Goal: Information Seeking & Learning: Learn about a topic

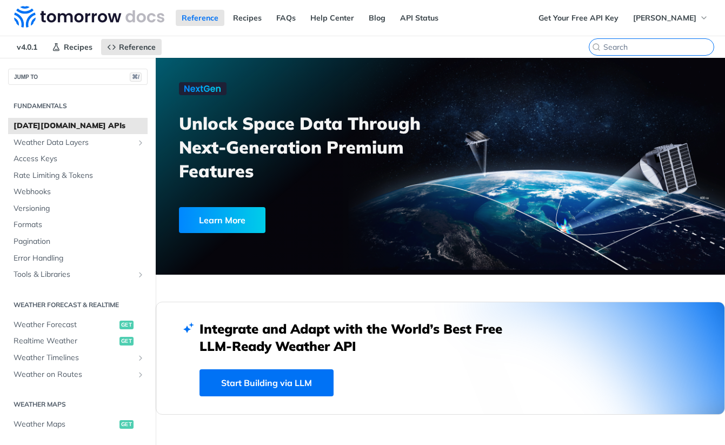
click at [647, 46] on input "search" at bounding box center [658, 47] width 110 height 10
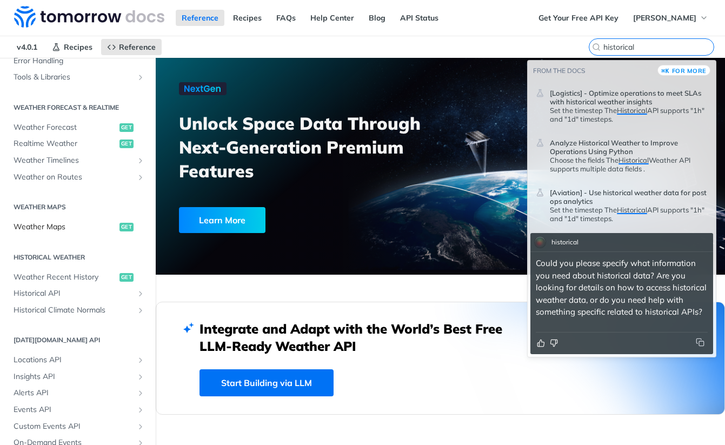
scroll to position [199, 0]
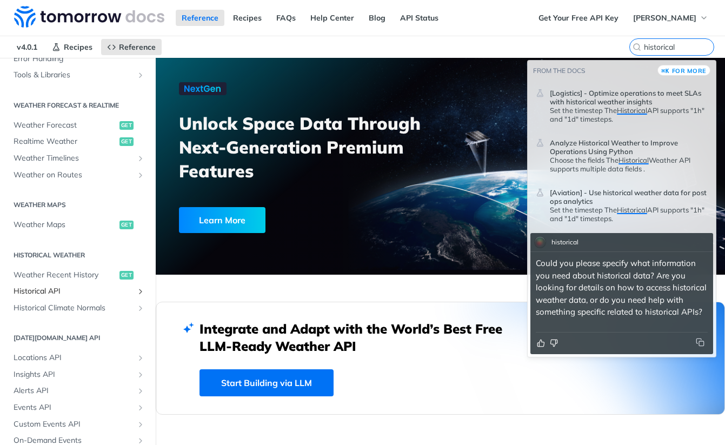
click at [38, 291] on span "Historical API" at bounding box center [74, 291] width 120 height 11
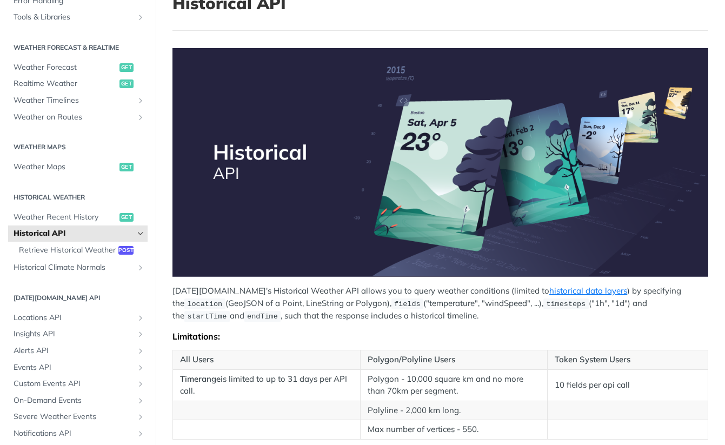
scroll to position [91, 0]
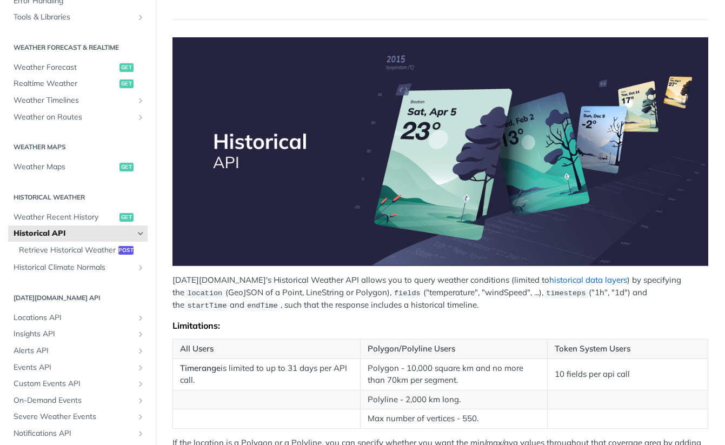
click at [549, 282] on link "historical data layers" at bounding box center [588, 280] width 78 height 10
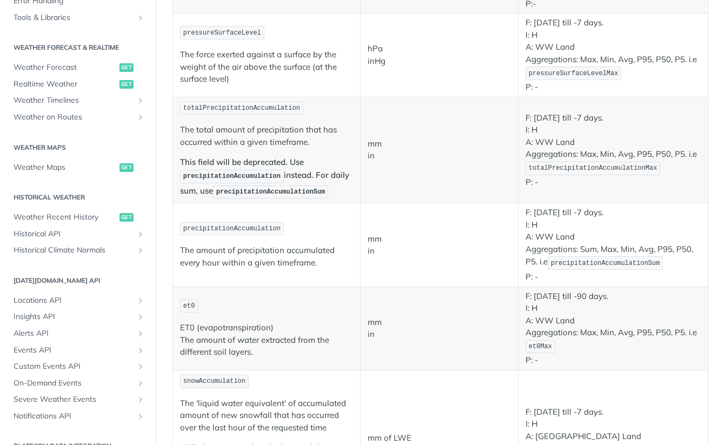
scroll to position [822, 0]
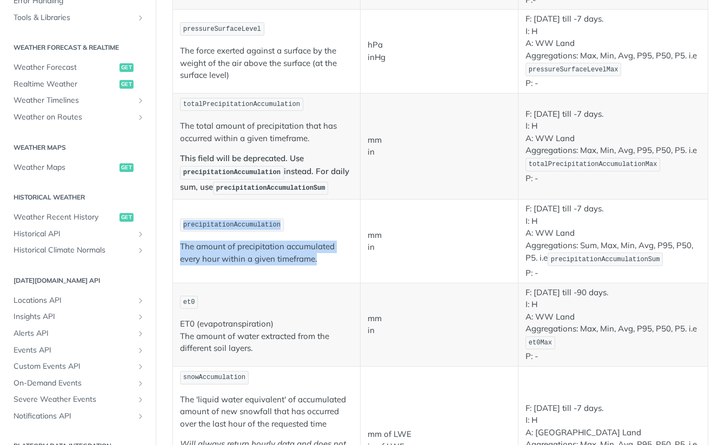
drag, startPoint x: 319, startPoint y: 260, endPoint x: 183, endPoint y: 223, distance: 141.8
click at [183, 222] on td "precipitationAccumulation The amount of precipitation accumulated every hour wi…" at bounding box center [267, 240] width 188 height 83
copy td "precipitationAccumulation The amount of precipitation accumulated every hour wi…"
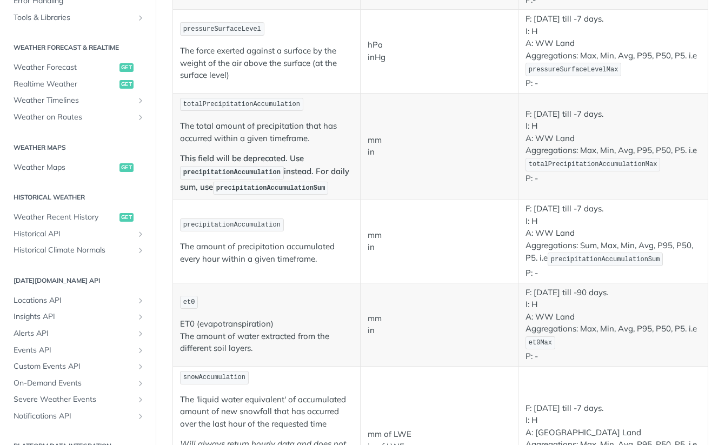
click at [287, 209] on td "precipitationAccumulation The amount of precipitation accumulated every hour wi…" at bounding box center [267, 240] width 188 height 83
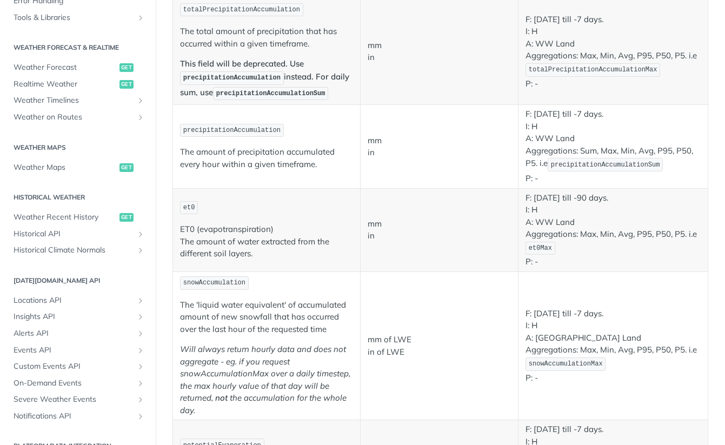
scroll to position [920, 0]
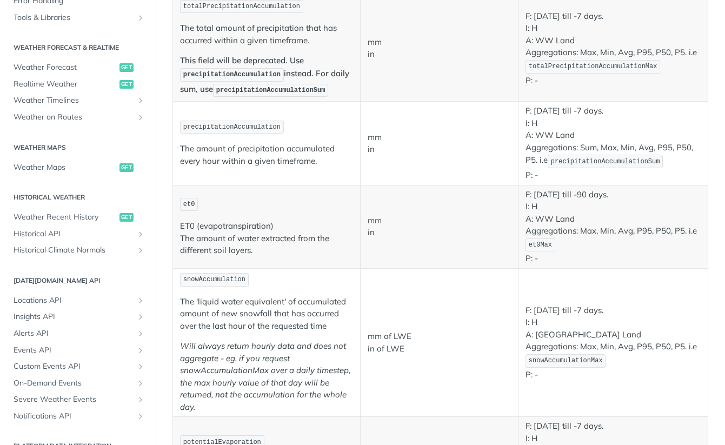
click at [332, 202] on p "et0" at bounding box center [266, 205] width 173 height 16
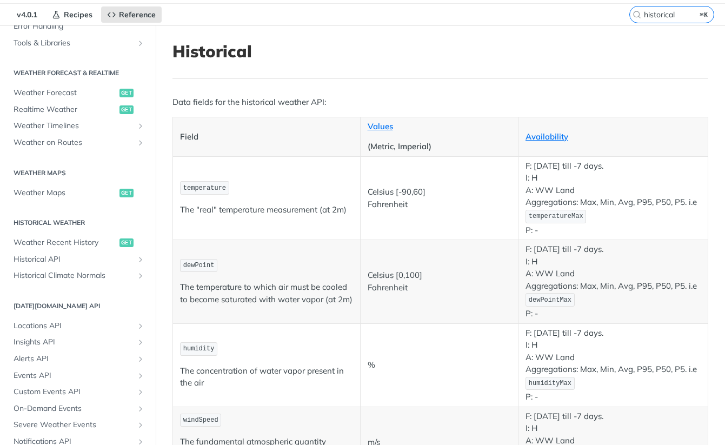
scroll to position [0, 0]
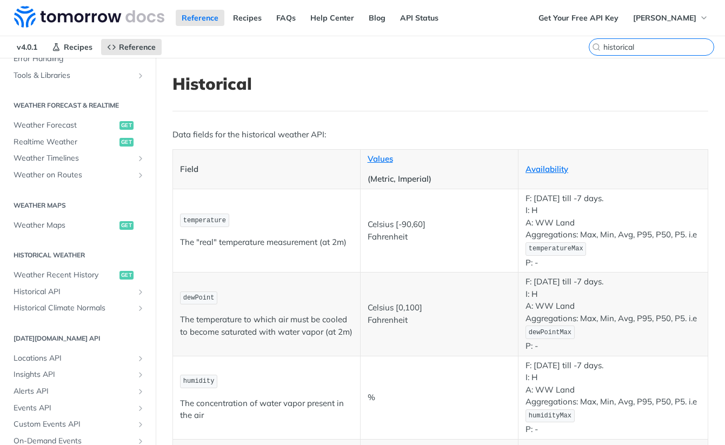
click at [651, 49] on input "historical" at bounding box center [658, 47] width 110 height 10
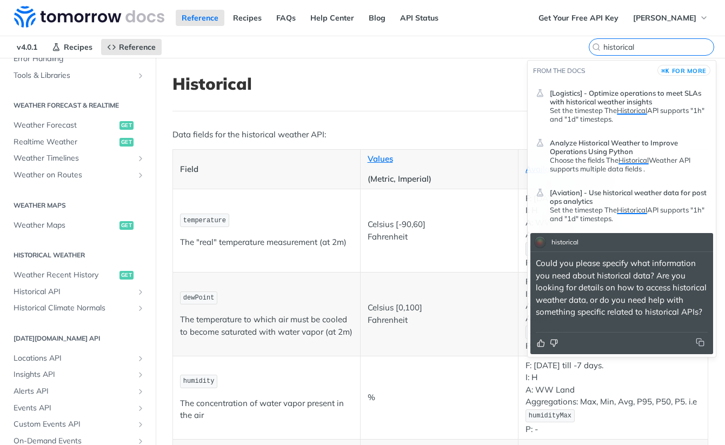
click at [651, 49] on input "historical" at bounding box center [658, 47] width 110 height 10
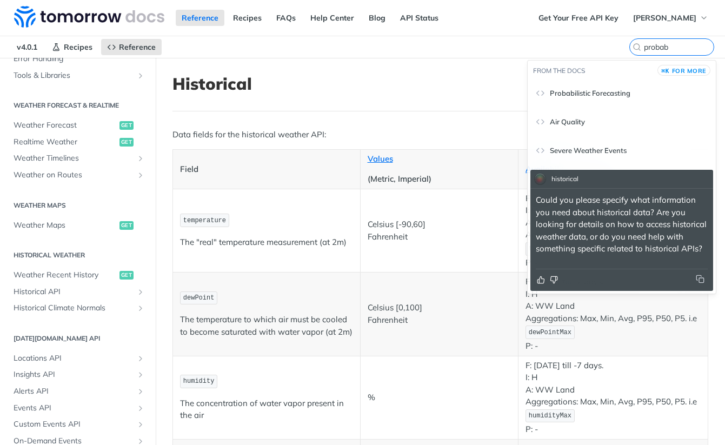
click at [617, 93] on span "Probabilistic Forecasting" at bounding box center [590, 93] width 81 height 9
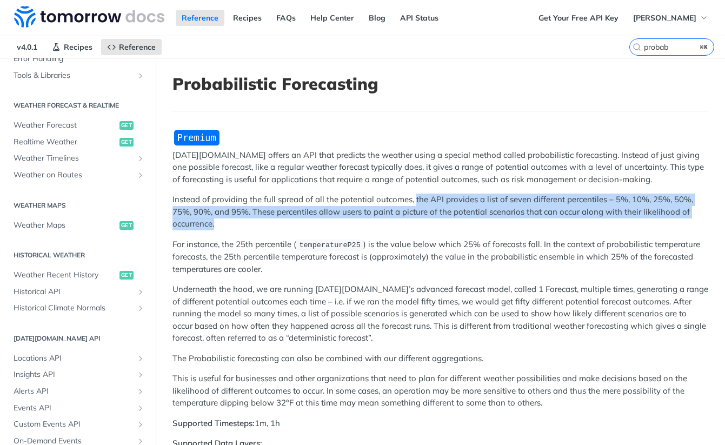
drag, startPoint x: 414, startPoint y: 200, endPoint x: 256, endPoint y: 223, distance: 159.9
click at [256, 223] on p "Instead of providing the full spread of all the potential outcomes, the API pro…" at bounding box center [440, 211] width 536 height 37
copy p "the API provides a list of seven different percentiles – 5%, 10%, 25%, 50%, 75%…"
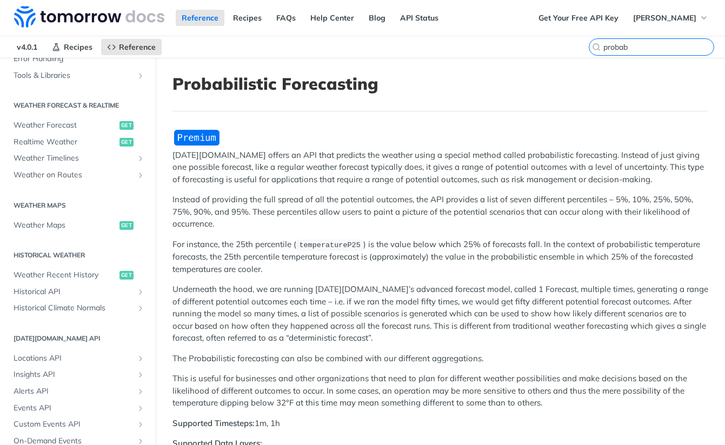
click at [662, 45] on input "probab" at bounding box center [658, 47] width 110 height 10
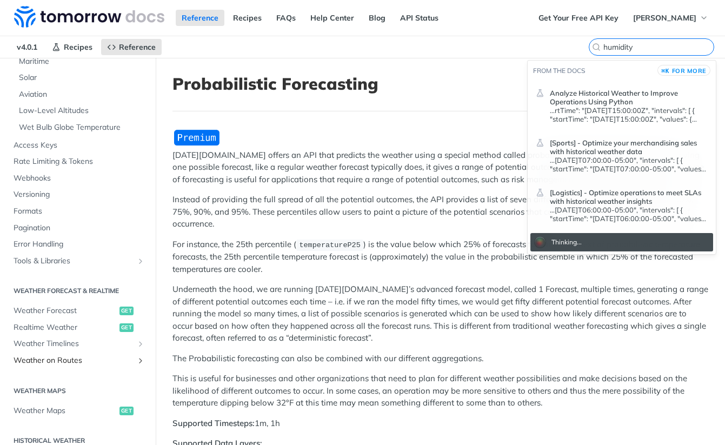
scroll to position [32, 0]
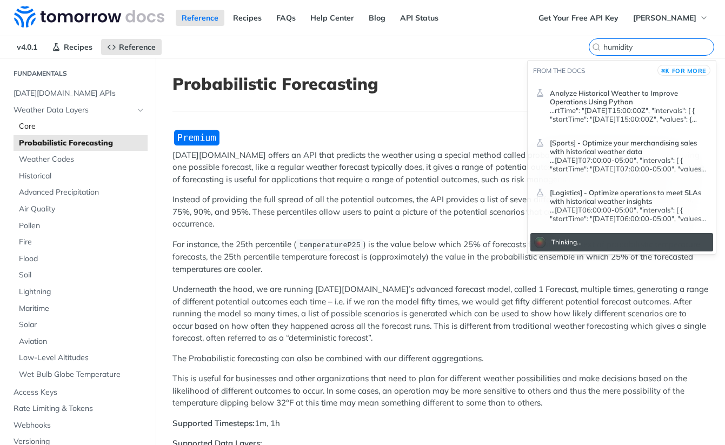
type input "humidity"
click at [38, 124] on span "Core" at bounding box center [82, 126] width 126 height 11
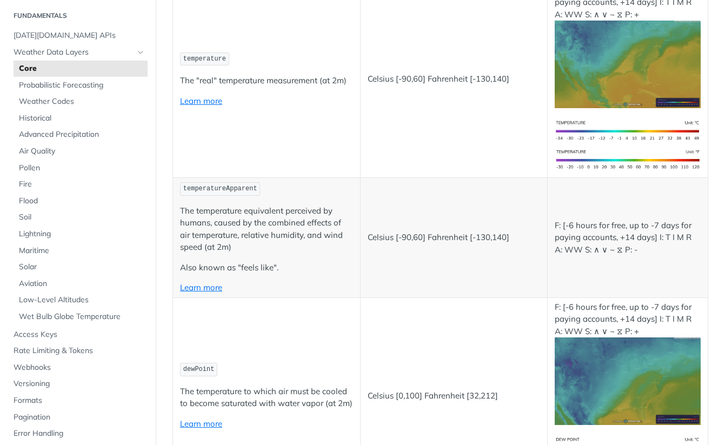
scroll to position [565, 0]
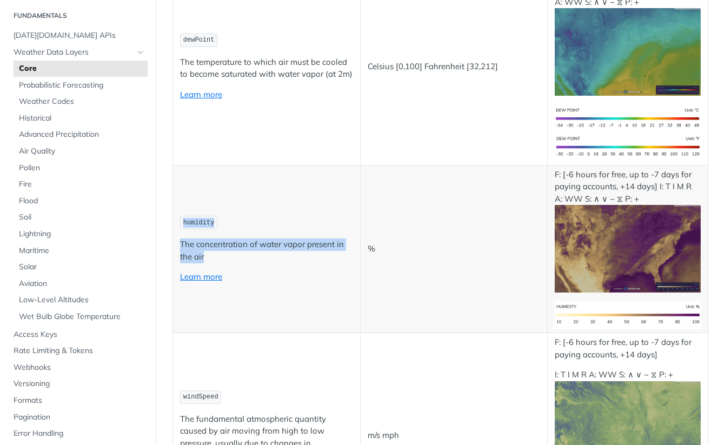
drag, startPoint x: 183, startPoint y: 223, endPoint x: 216, endPoint y: 258, distance: 47.8
click at [216, 258] on td "humidity The concentration of water vapor present in the air Learn more" at bounding box center [267, 249] width 188 height 168
copy td "humidity The concentration of water vapor present in the air"
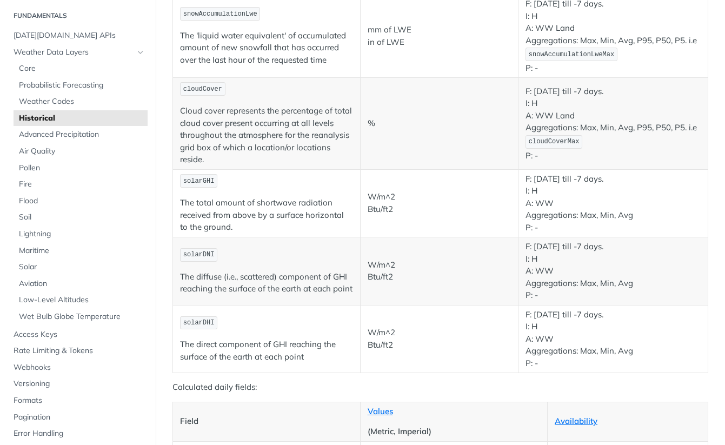
scroll to position [1643, 0]
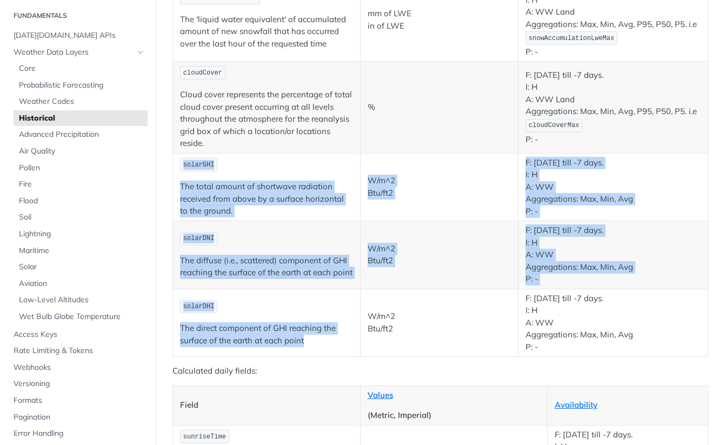
drag, startPoint x: 308, startPoint y: 341, endPoint x: 185, endPoint y: 163, distance: 216.3
copy tbody "solarGHI The total amount of shortwave radiation received from above by a surfa…"
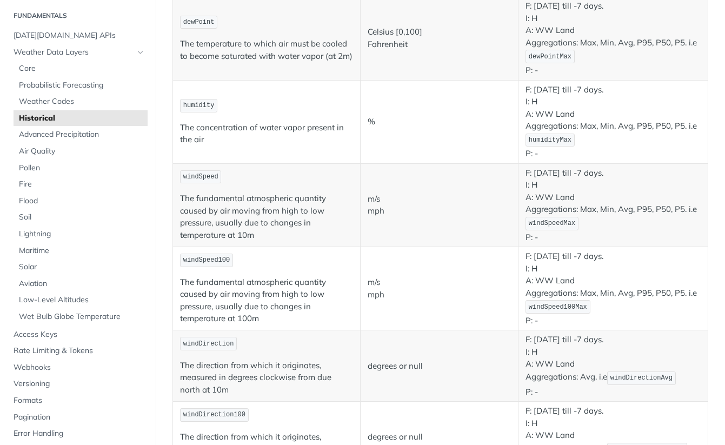
scroll to position [628, 0]
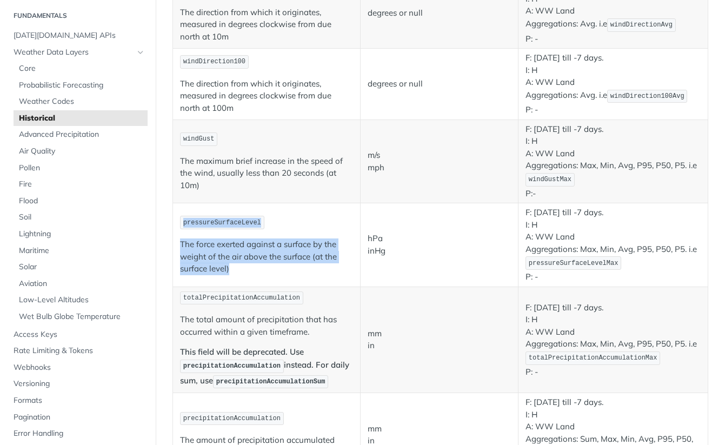
drag, startPoint x: 233, startPoint y: 265, endPoint x: 175, endPoint y: 215, distance: 76.6
click at [175, 215] on td "pressureSurfaceLevel The force exerted against a surface by the weight of the a…" at bounding box center [267, 244] width 188 height 83
copy td "pressureSurfaceLevel The force exerted against a surface by the weight of the a…"
